Goal: Find specific page/section: Find specific page/section

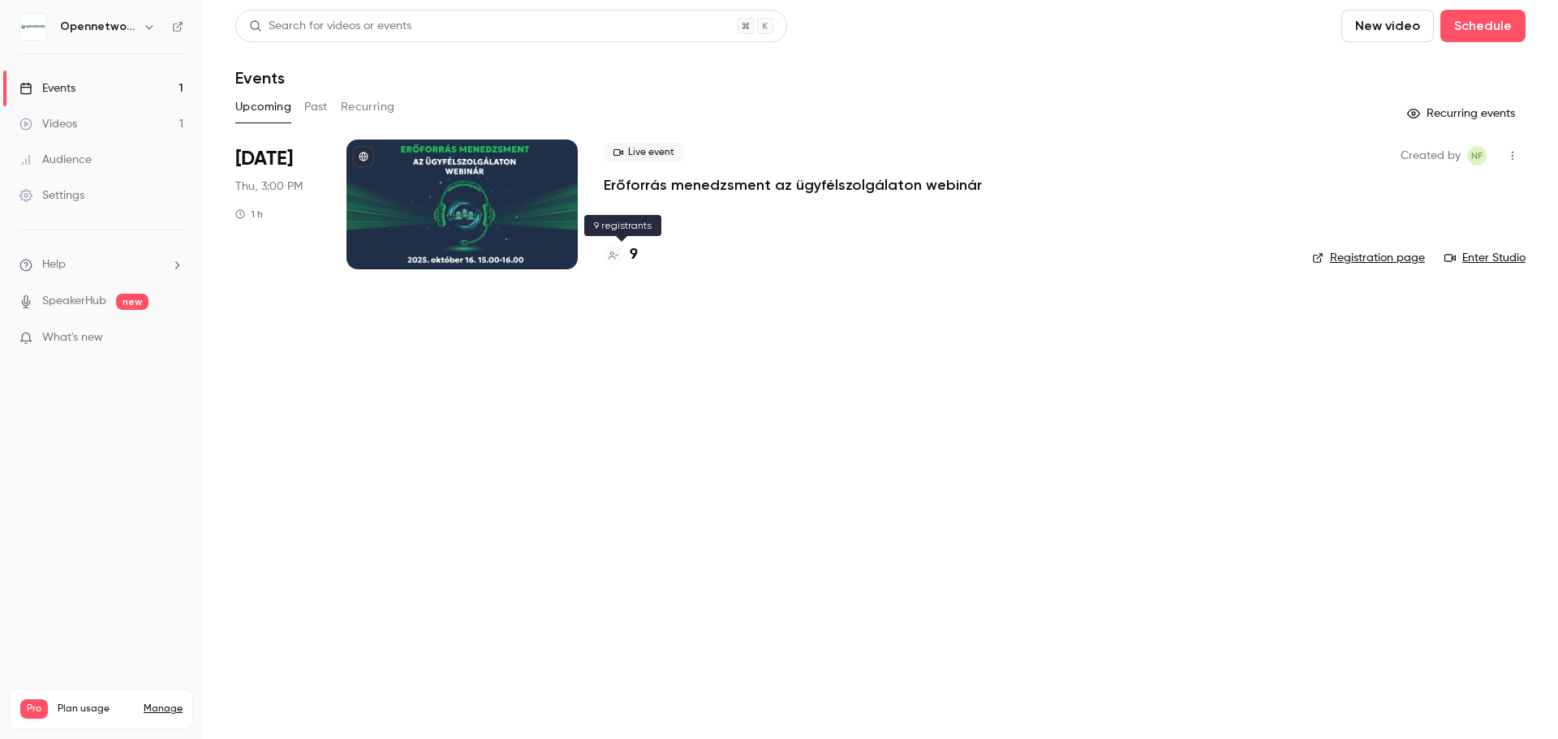
click at [633, 252] on h4 "9" at bounding box center [634, 255] width 8 height 22
